Goal: Find specific page/section: Find specific page/section

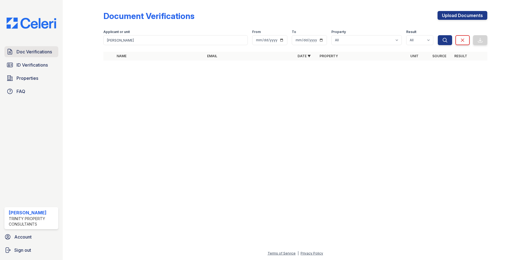
click at [29, 56] on link "Doc Verifications" at bounding box center [31, 51] width 54 height 11
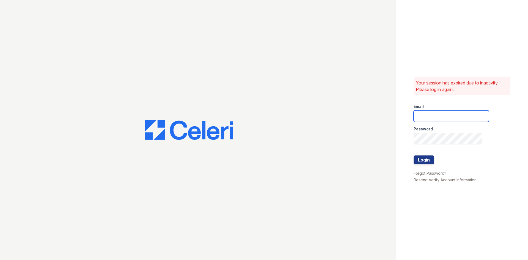
click at [434, 114] on input "email" at bounding box center [451, 116] width 75 height 12
type input "Aris.owens@trinity-pm.com"
click at [423, 160] on button "Login" at bounding box center [424, 159] width 21 height 9
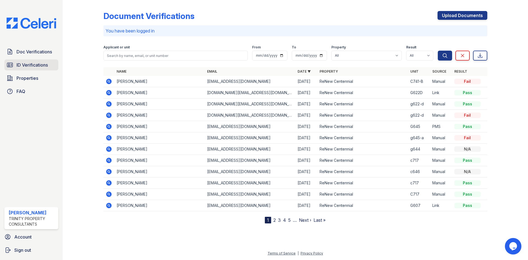
click at [36, 69] on link "ID Verifications" at bounding box center [31, 64] width 54 height 11
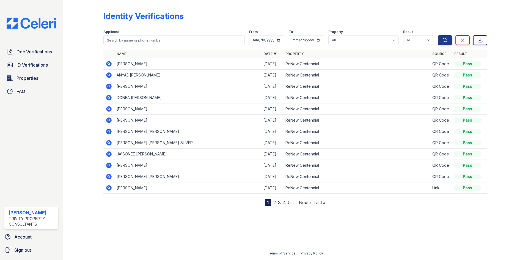
drag, startPoint x: 102, startPoint y: 237, endPoint x: 49, endPoint y: 111, distance: 136.9
click at [102, 237] on div at bounding box center [296, 232] width 448 height 35
click at [21, 65] on span "ID Verifications" at bounding box center [32, 65] width 31 height 7
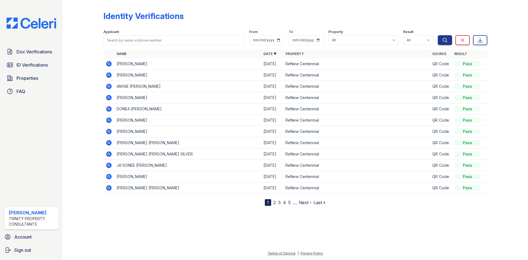
click at [21, 65] on span "ID Verifications" at bounding box center [32, 65] width 31 height 7
click at [28, 54] on span "Doc Verifications" at bounding box center [34, 51] width 35 height 7
